Goal: Transaction & Acquisition: Purchase product/service

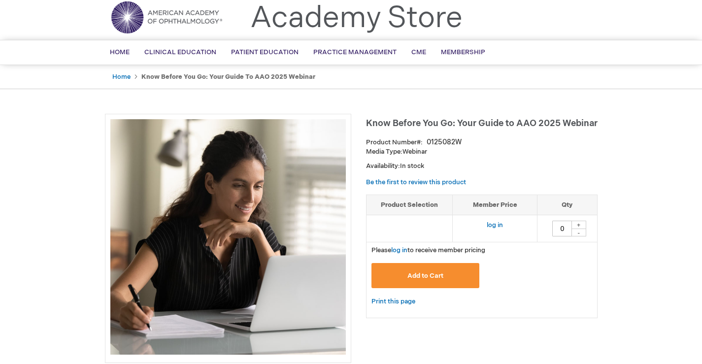
scroll to position [49, 0]
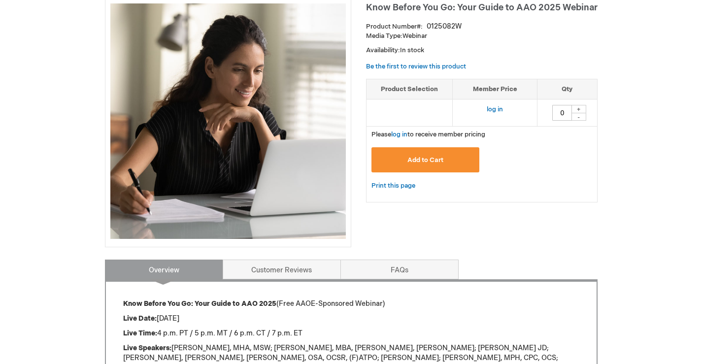
click at [442, 155] on button "Add to Cart" at bounding box center [426, 159] width 108 height 25
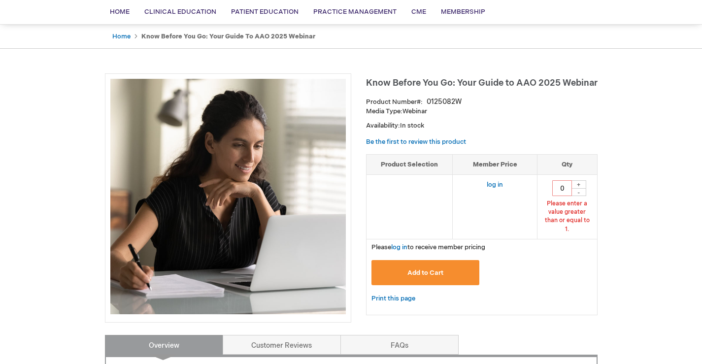
scroll to position [71, 0]
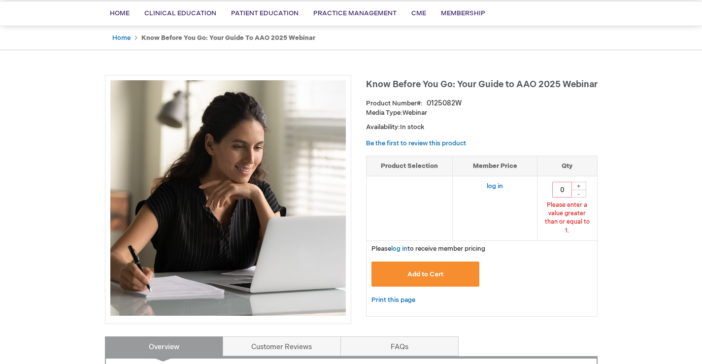
click at [577, 185] on div "+" at bounding box center [579, 186] width 15 height 8
type input "1"
click at [442, 271] on span "Add to Cart" at bounding box center [425, 275] width 36 height 8
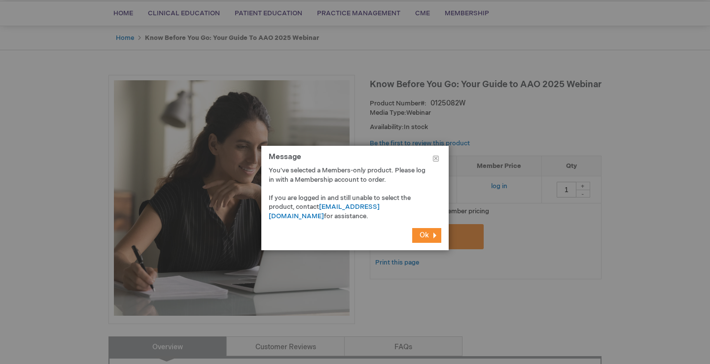
click at [418, 235] on button "Ok" at bounding box center [426, 235] width 29 height 15
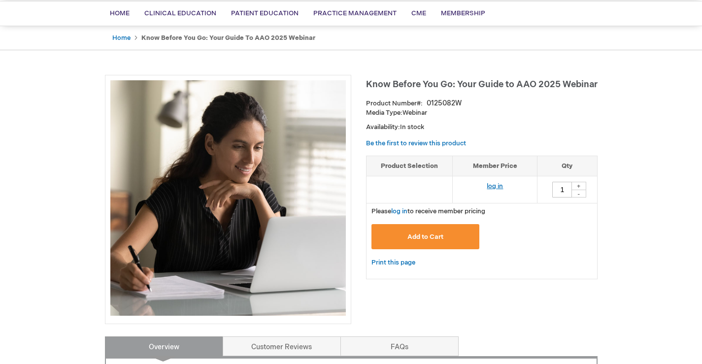
click at [497, 183] on link "log in" at bounding box center [495, 186] width 16 height 8
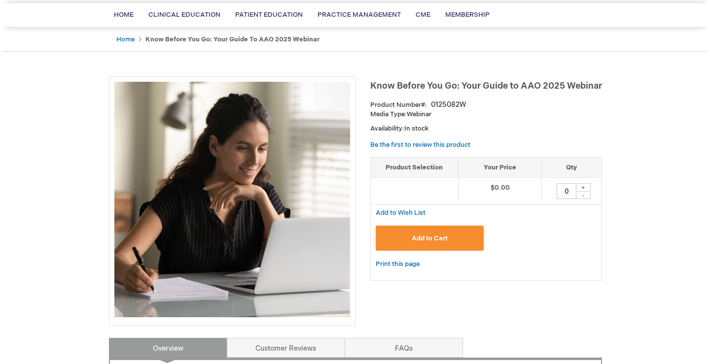
scroll to position [99, 0]
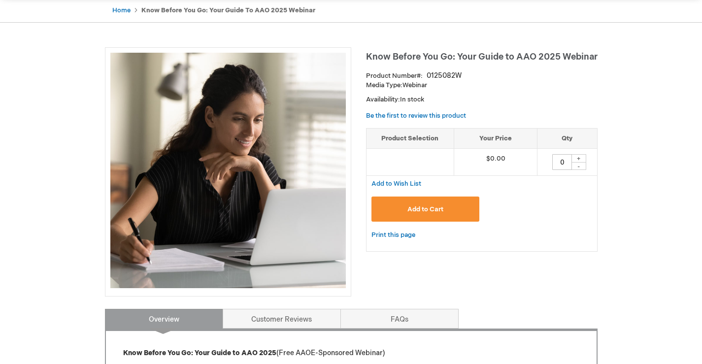
click at [577, 158] on div "+" at bounding box center [579, 158] width 15 height 8
type input "1"
click at [432, 207] on span "Add to Cart" at bounding box center [425, 209] width 36 height 8
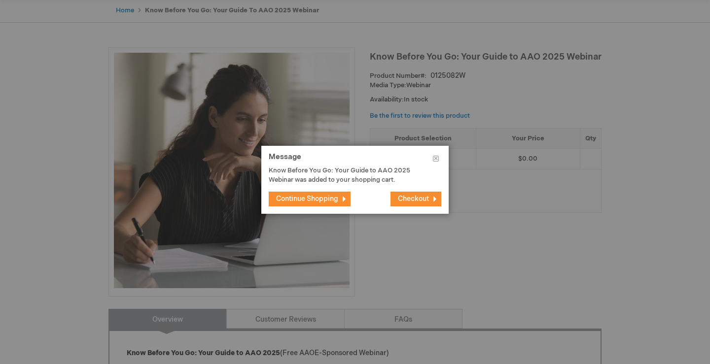
click at [414, 197] on span "Checkout" at bounding box center [413, 199] width 31 height 8
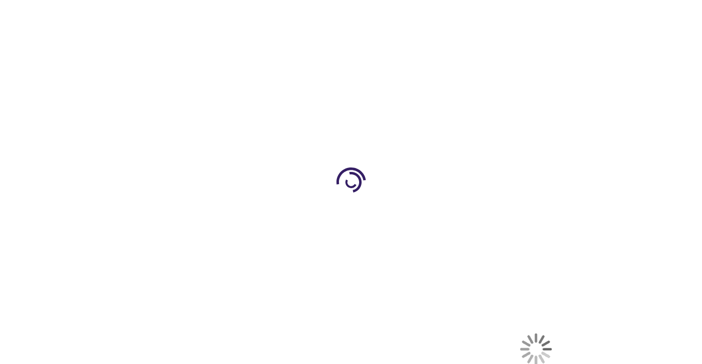
select select "US"
select select "41"
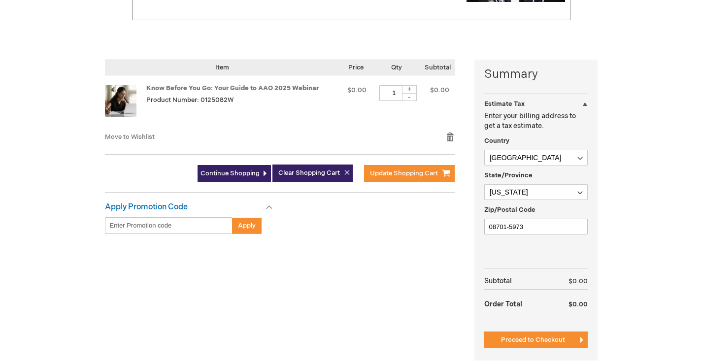
scroll to position [197, 0]
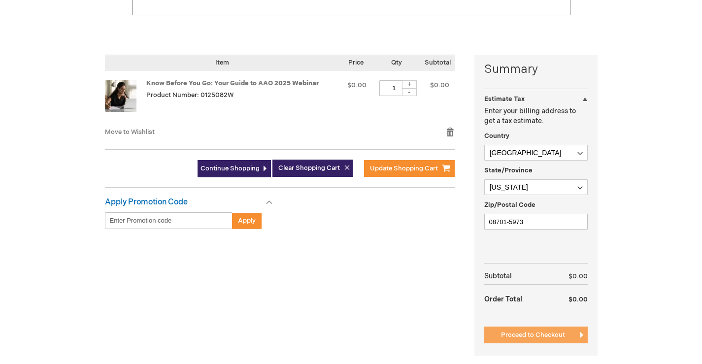
click at [508, 335] on span "Proceed to Checkout" at bounding box center [533, 335] width 64 height 8
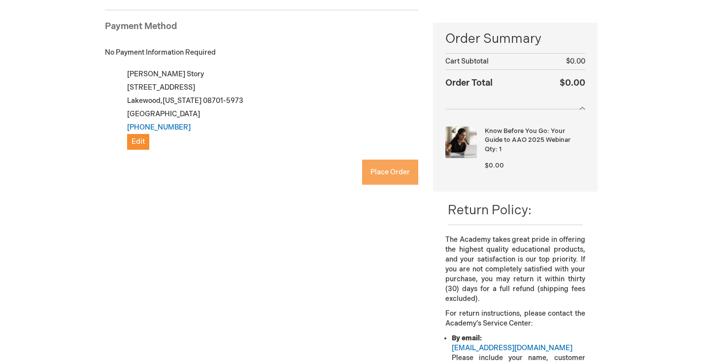
checkbox input "true"
click at [385, 169] on span "Place Order" at bounding box center [390, 172] width 39 height 8
